Goal: Find contact information: Find contact information

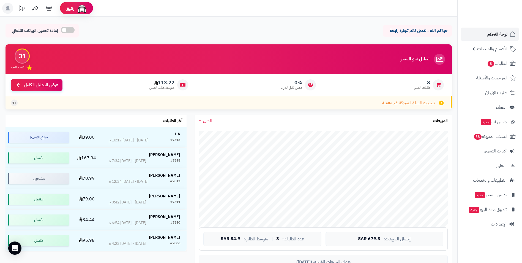
click at [501, 35] on span "لوحة التحكم" at bounding box center [498, 34] width 20 height 8
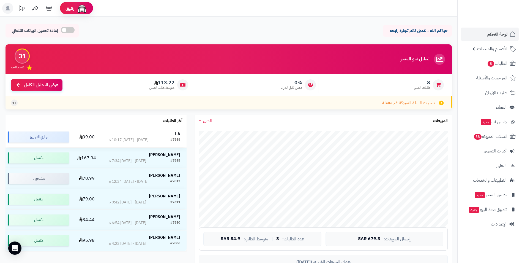
click at [171, 135] on div "L A" at bounding box center [145, 134] width 72 height 6
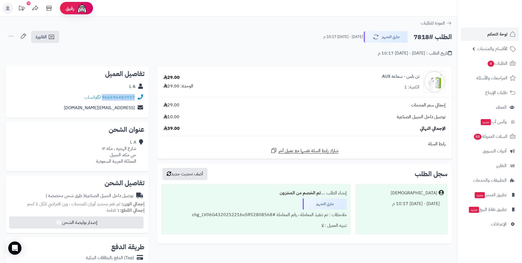
drag, startPoint x: 136, startPoint y: 96, endPoint x: 104, endPoint y: 98, distance: 32.0
click at [104, 98] on div "966596483937 واتساب" at bounding box center [77, 97] width 135 height 11
copy div "966596483937"
